Goal: Information Seeking & Learning: Understand process/instructions

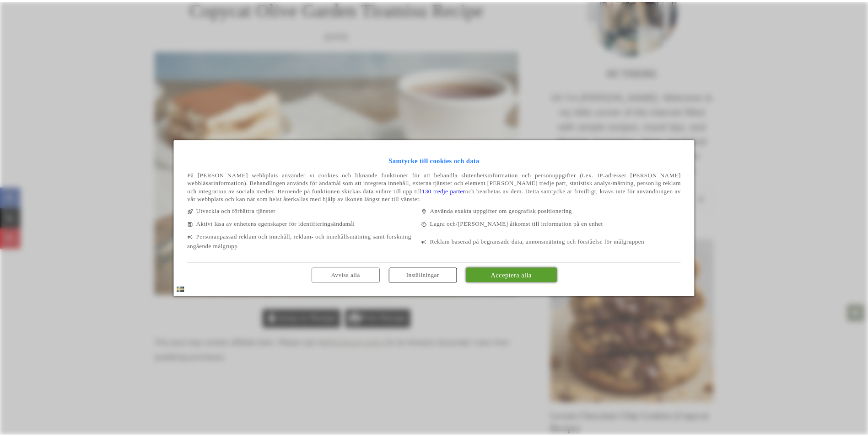
scroll to position [123, 0]
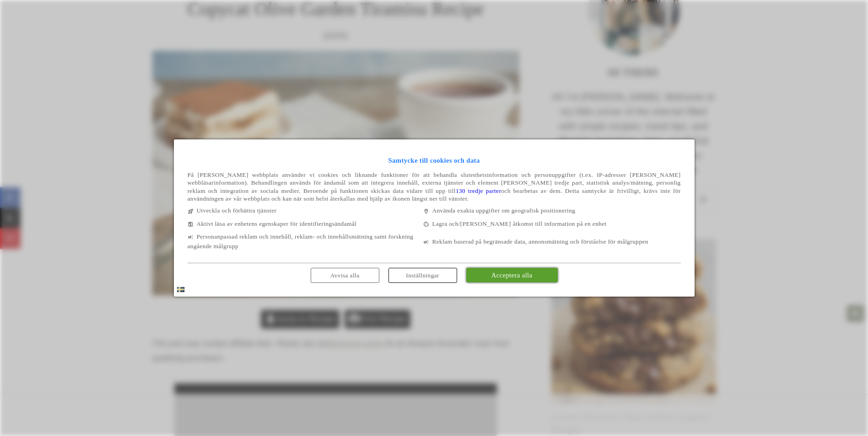
click at [386, 275] on span "Inställningar" at bounding box center [423, 274] width 78 height 10
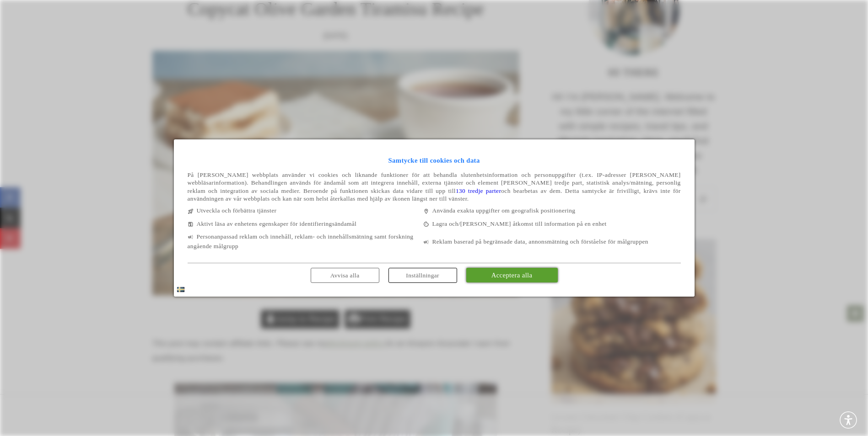
click at [375, 272] on link "Avvisa alla" at bounding box center [345, 275] width 69 height 15
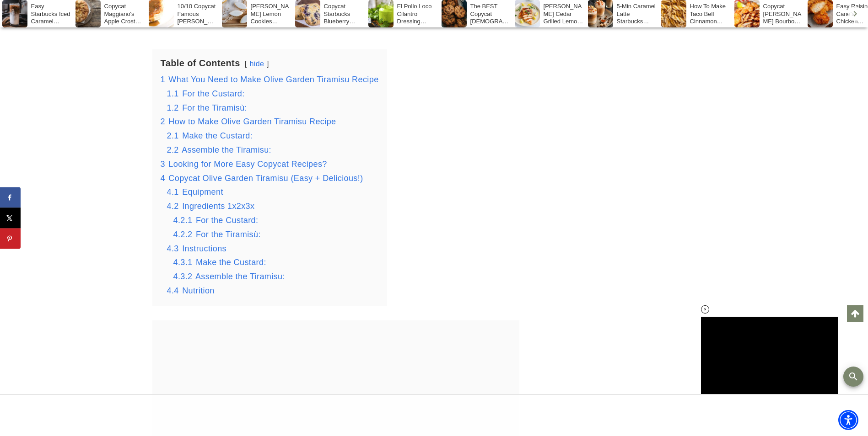
scroll to position [1493, 0]
click at [341, 83] on span "What You Need to Make Olive Garden Tiramisu Recipe" at bounding box center [273, 80] width 210 height 9
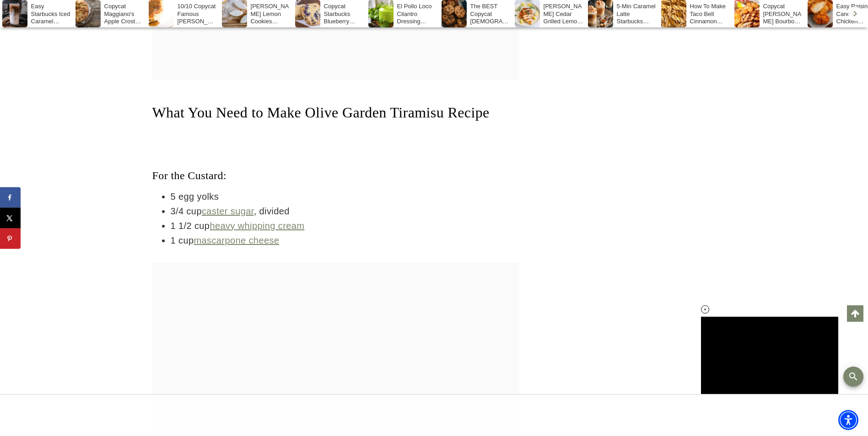
scroll to position [1931, 0]
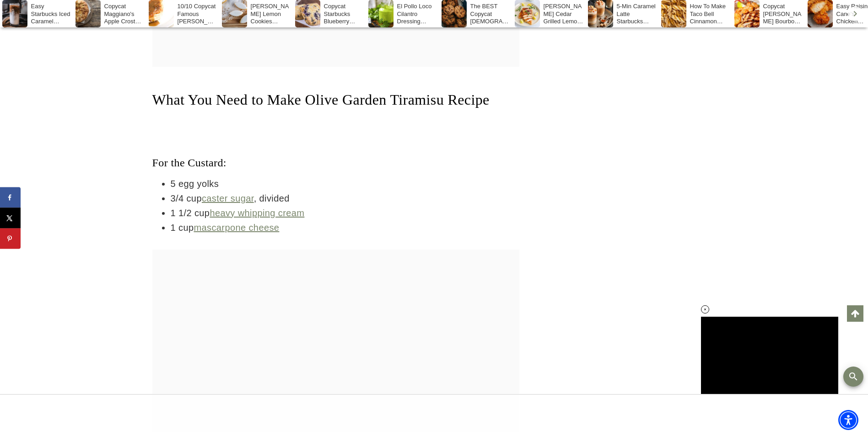
click at [234, 204] on link "caster sugar" at bounding box center [228, 199] width 52 height 10
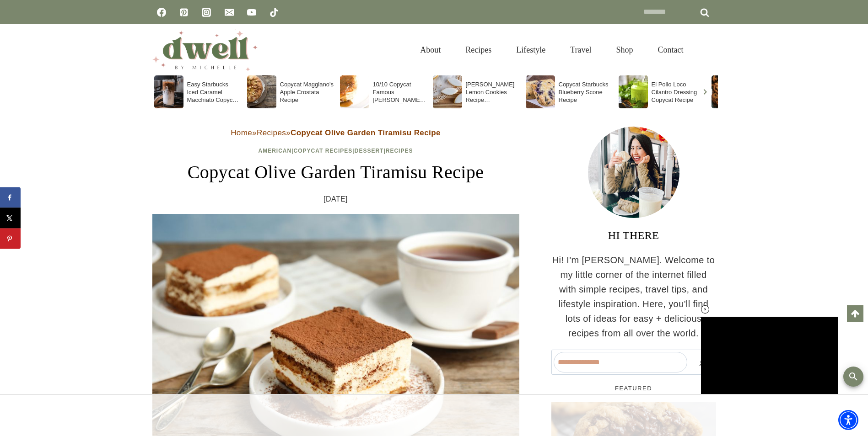
scroll to position [112, 0]
